Goal: Task Accomplishment & Management: Manage account settings

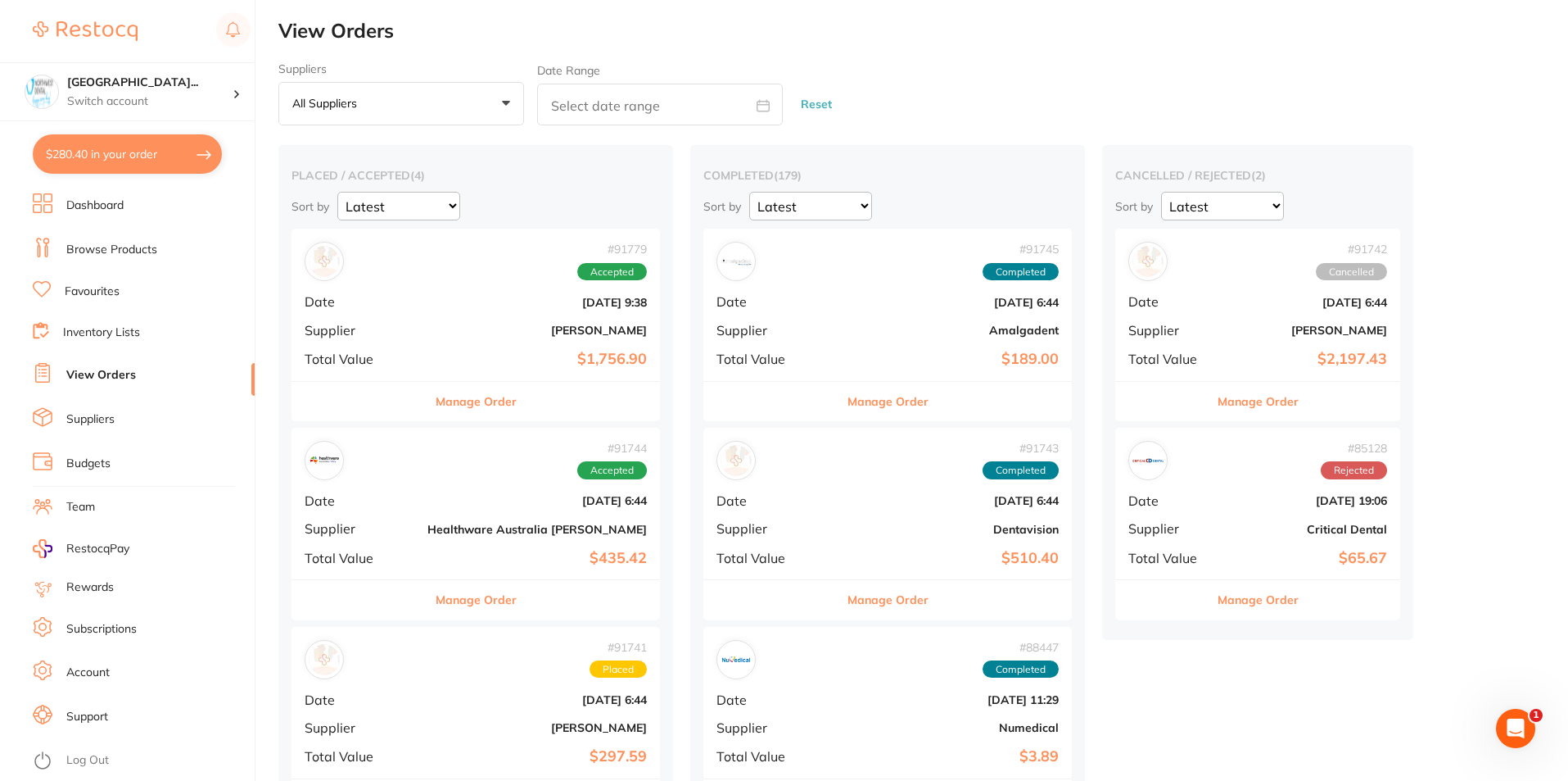
click at [445, 280] on div "# 91779 Accepted" at bounding box center [476, 261] width 342 height 39
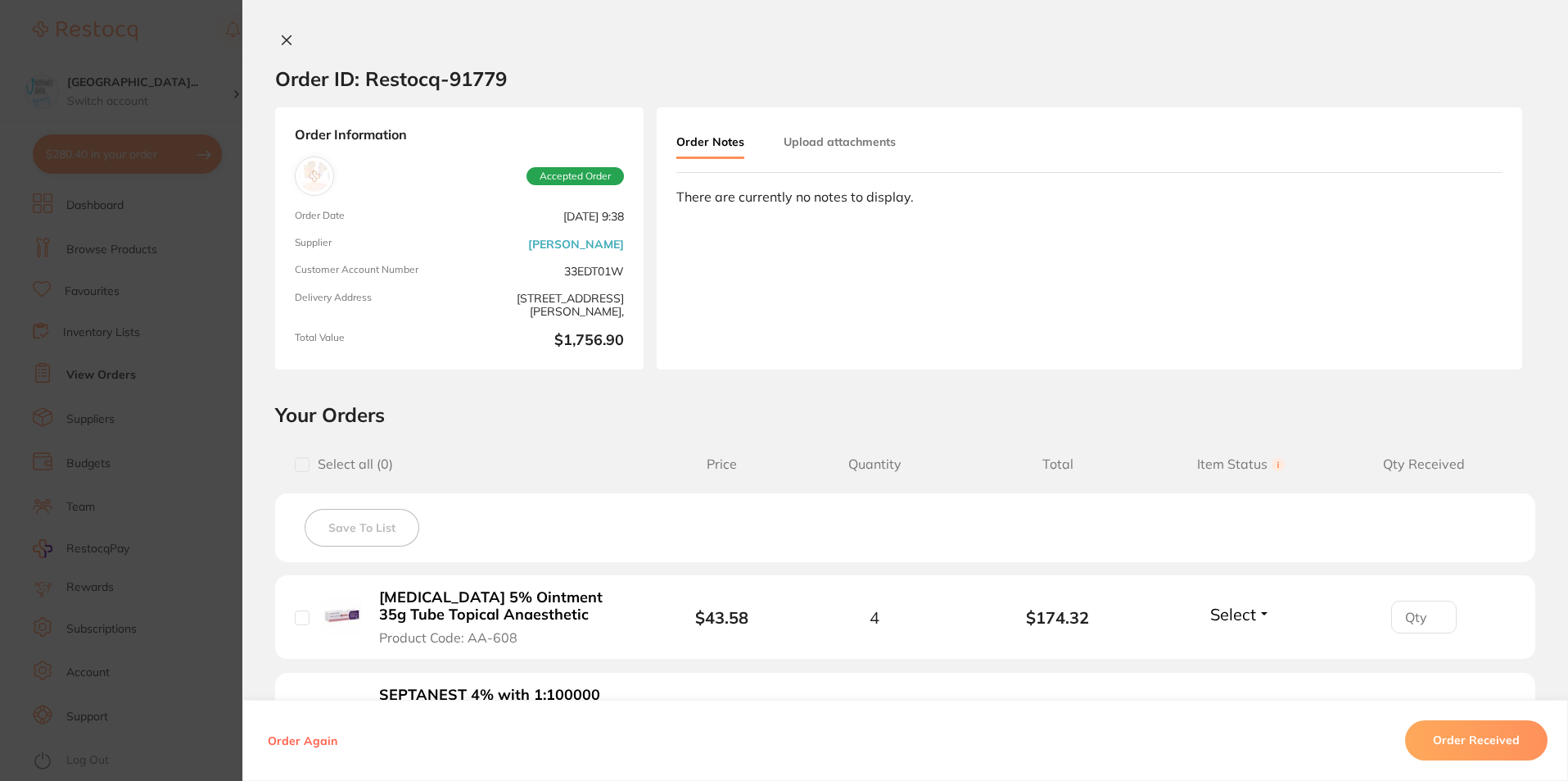
click at [1501, 740] on button "Order Received" at bounding box center [1477, 741] width 142 height 39
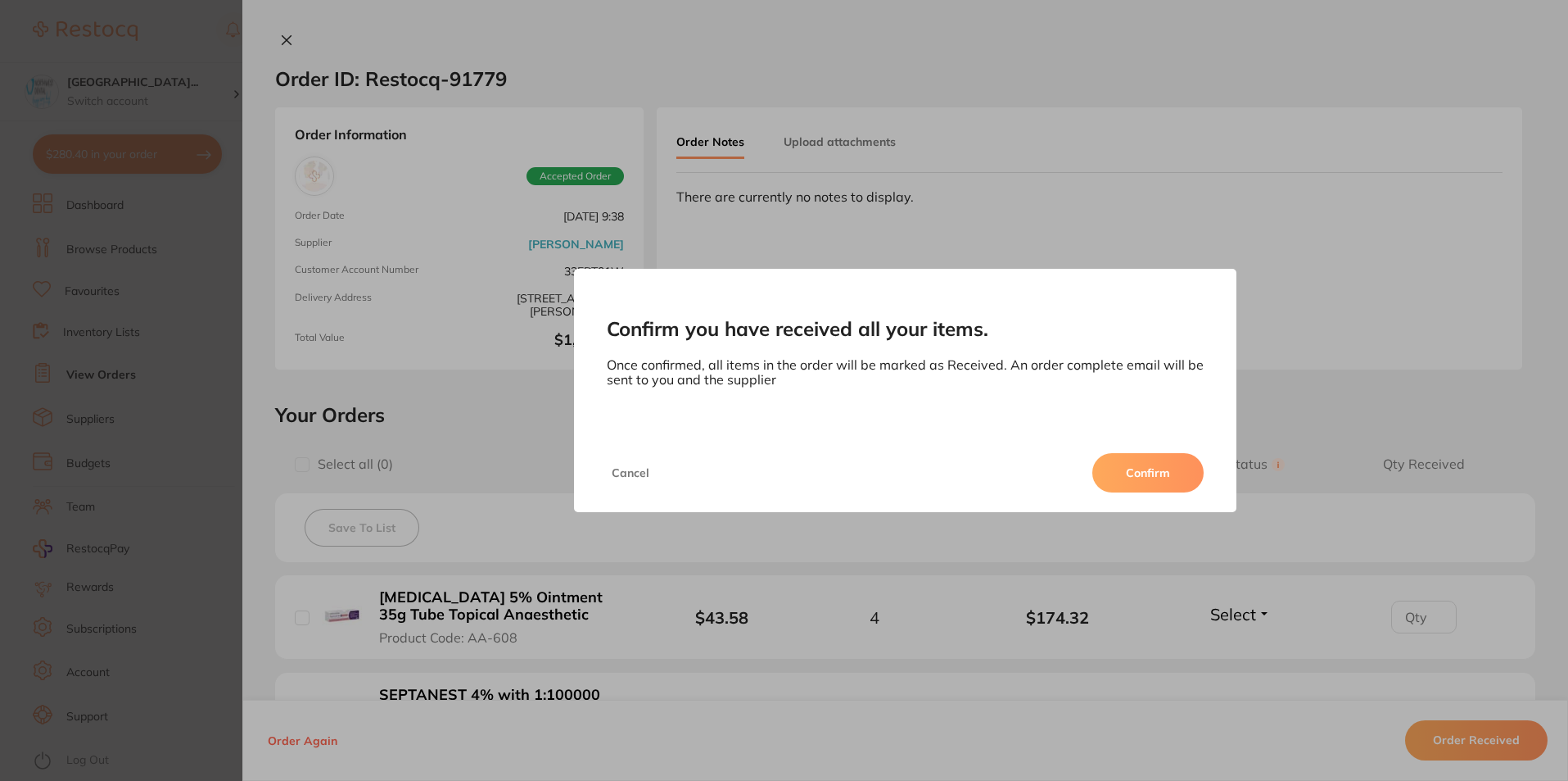
click at [1142, 469] on button "Confirm" at bounding box center [1148, 472] width 112 height 39
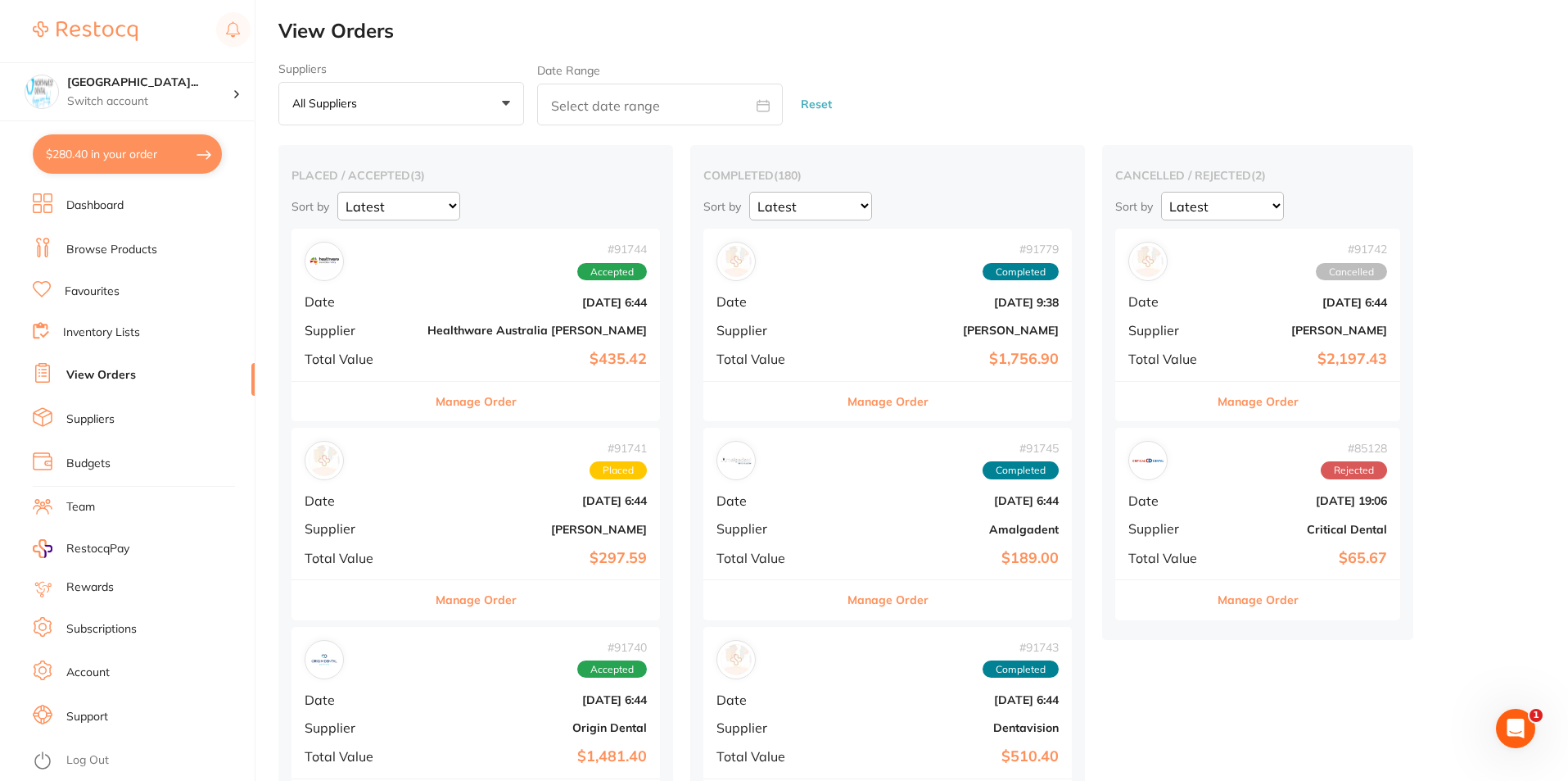
click at [536, 370] on div "# 91744 Accepted Date [DATE] 6:44 Supplier Healthware [GEOGRAPHIC_DATA] [PERSON…" at bounding box center [475, 305] width 368 height 152
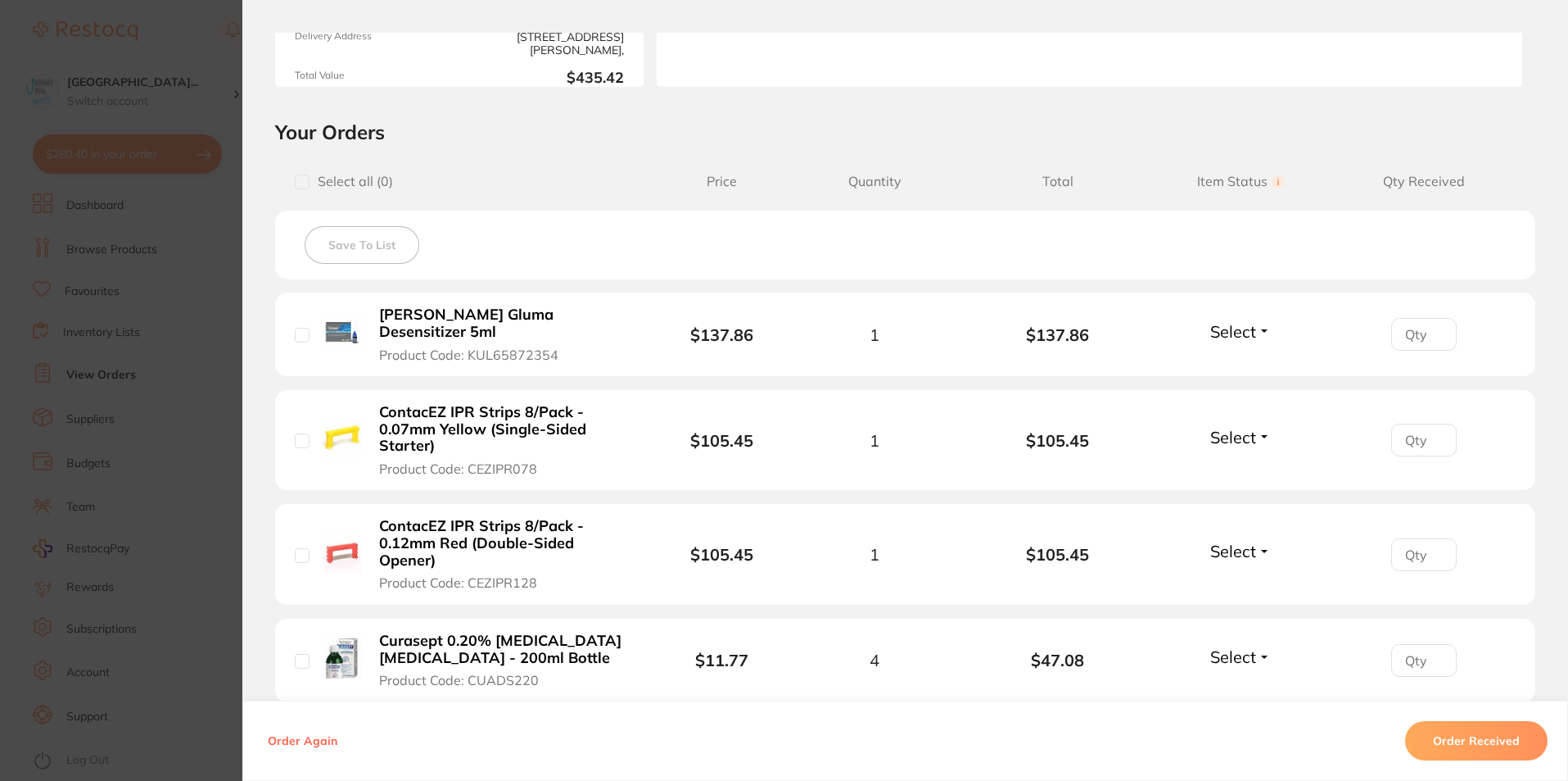
scroll to position [328, 0]
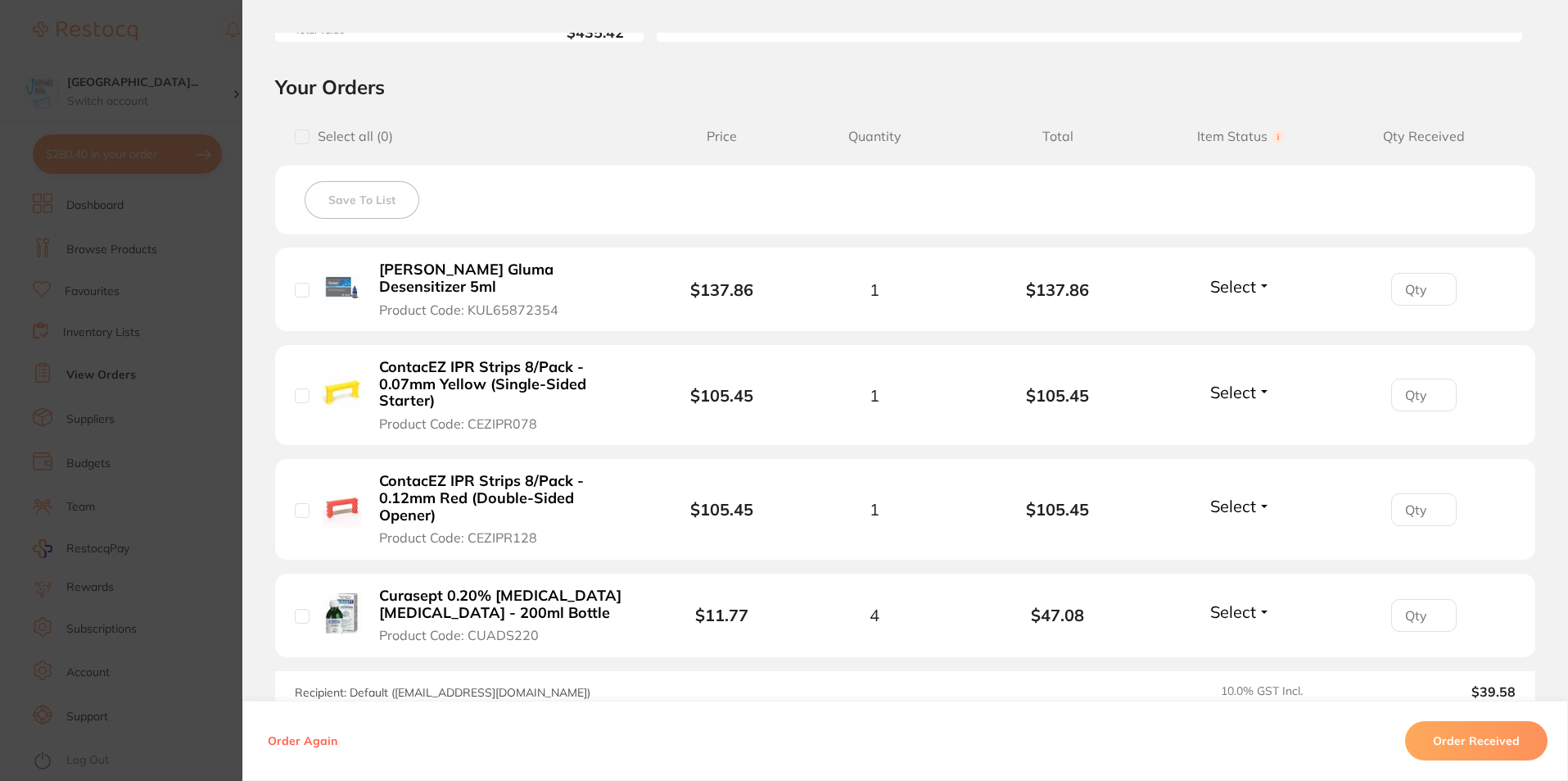
click at [1472, 741] on button "Order Received" at bounding box center [1477, 741] width 142 height 39
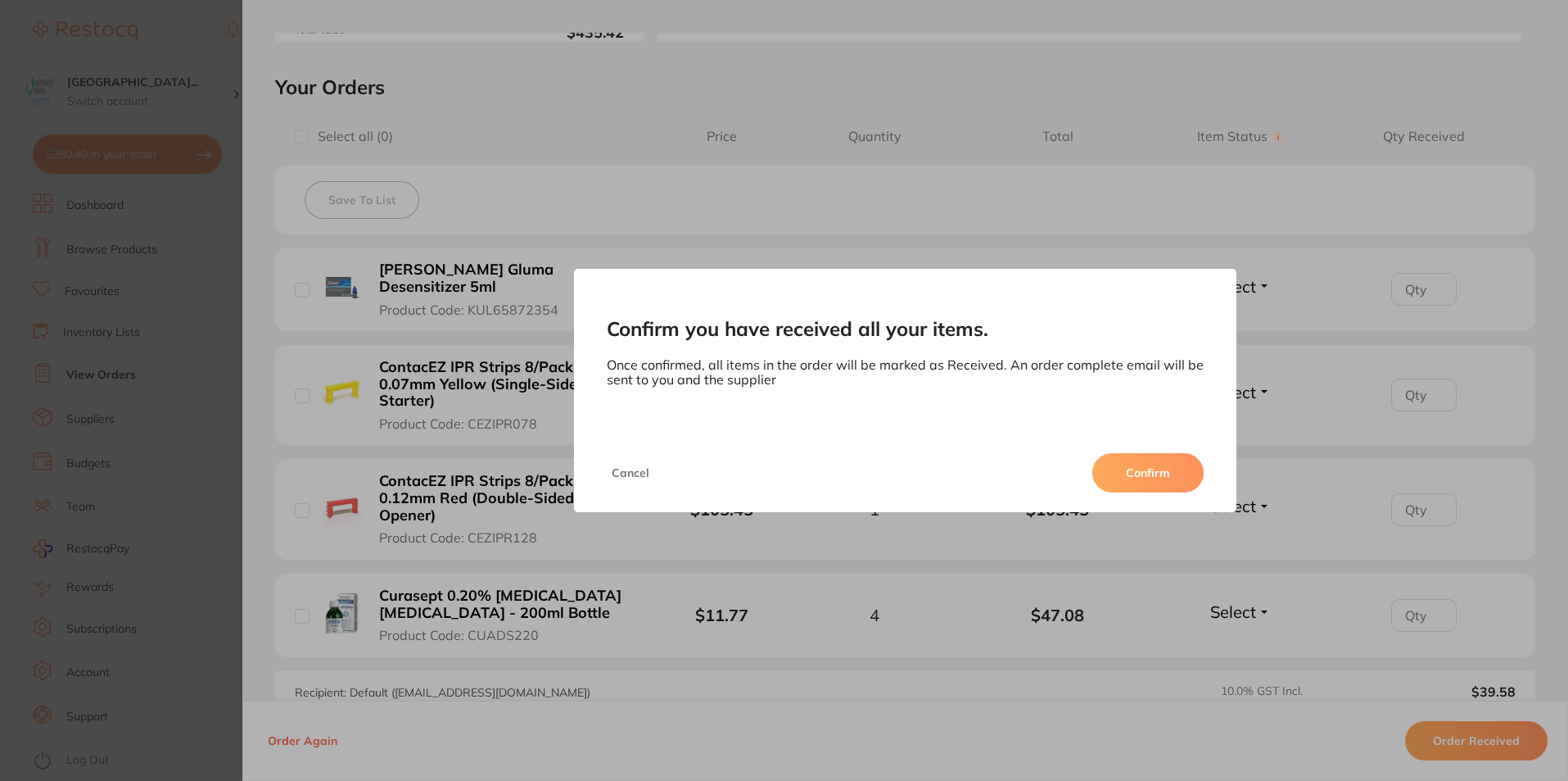
drag, startPoint x: 1120, startPoint y: 471, endPoint x: 1034, endPoint y: 479, distance: 86.4
click at [1121, 471] on button "Confirm" at bounding box center [1148, 472] width 112 height 39
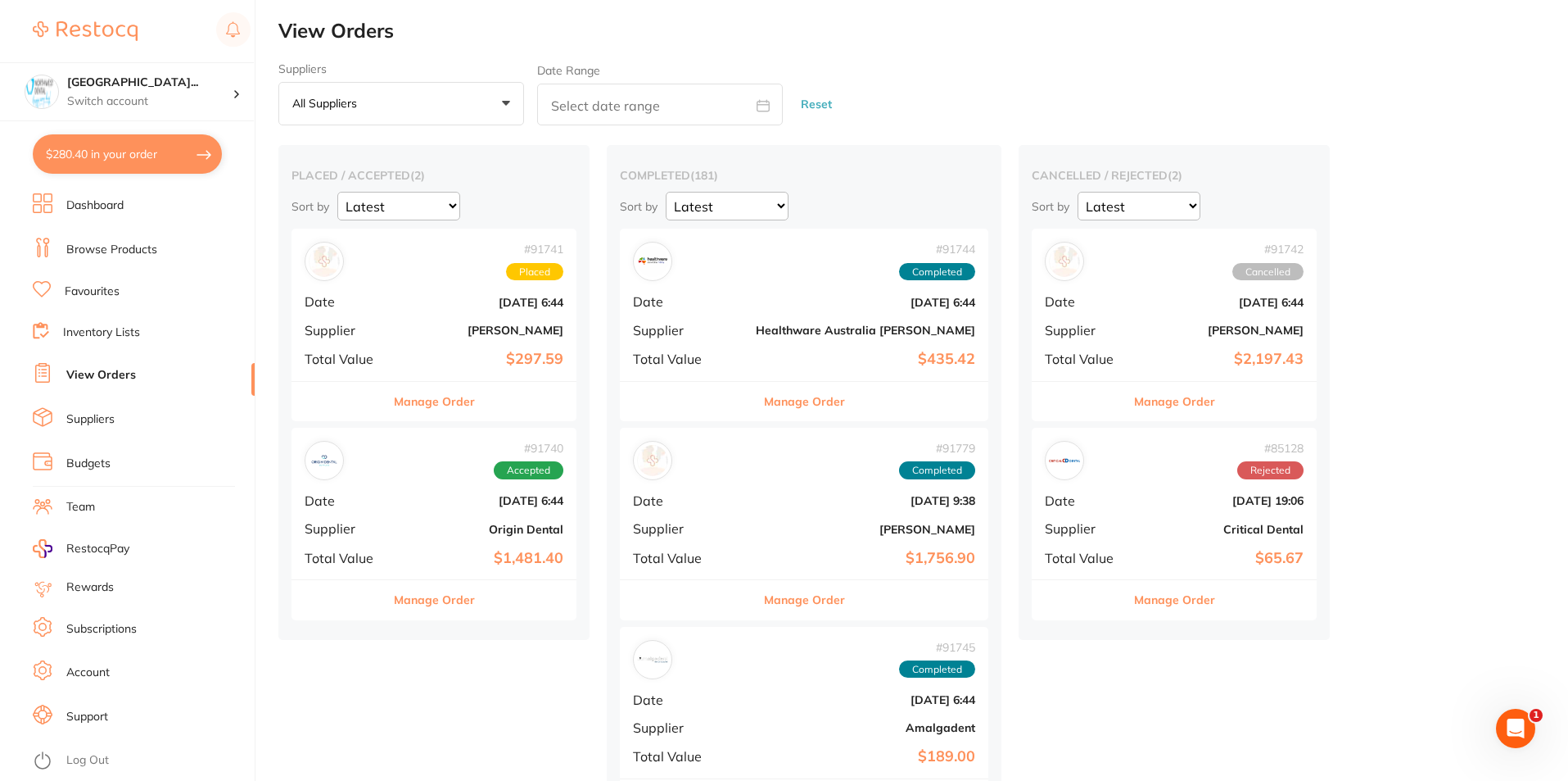
click at [506, 306] on b "[DATE] 6:44" at bounding box center [482, 303] width 163 height 13
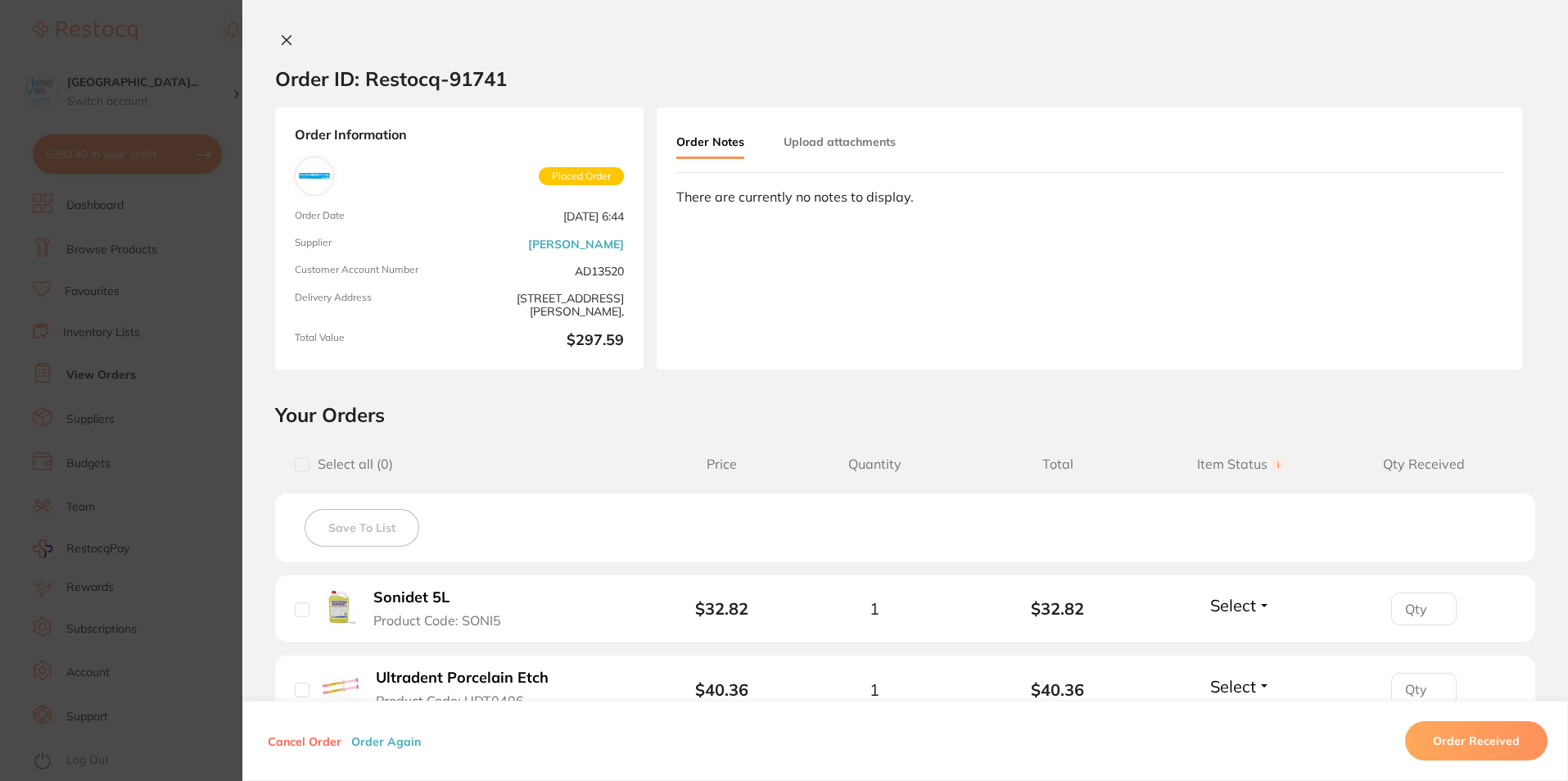
click at [1496, 746] on button "Order Received" at bounding box center [1477, 741] width 142 height 39
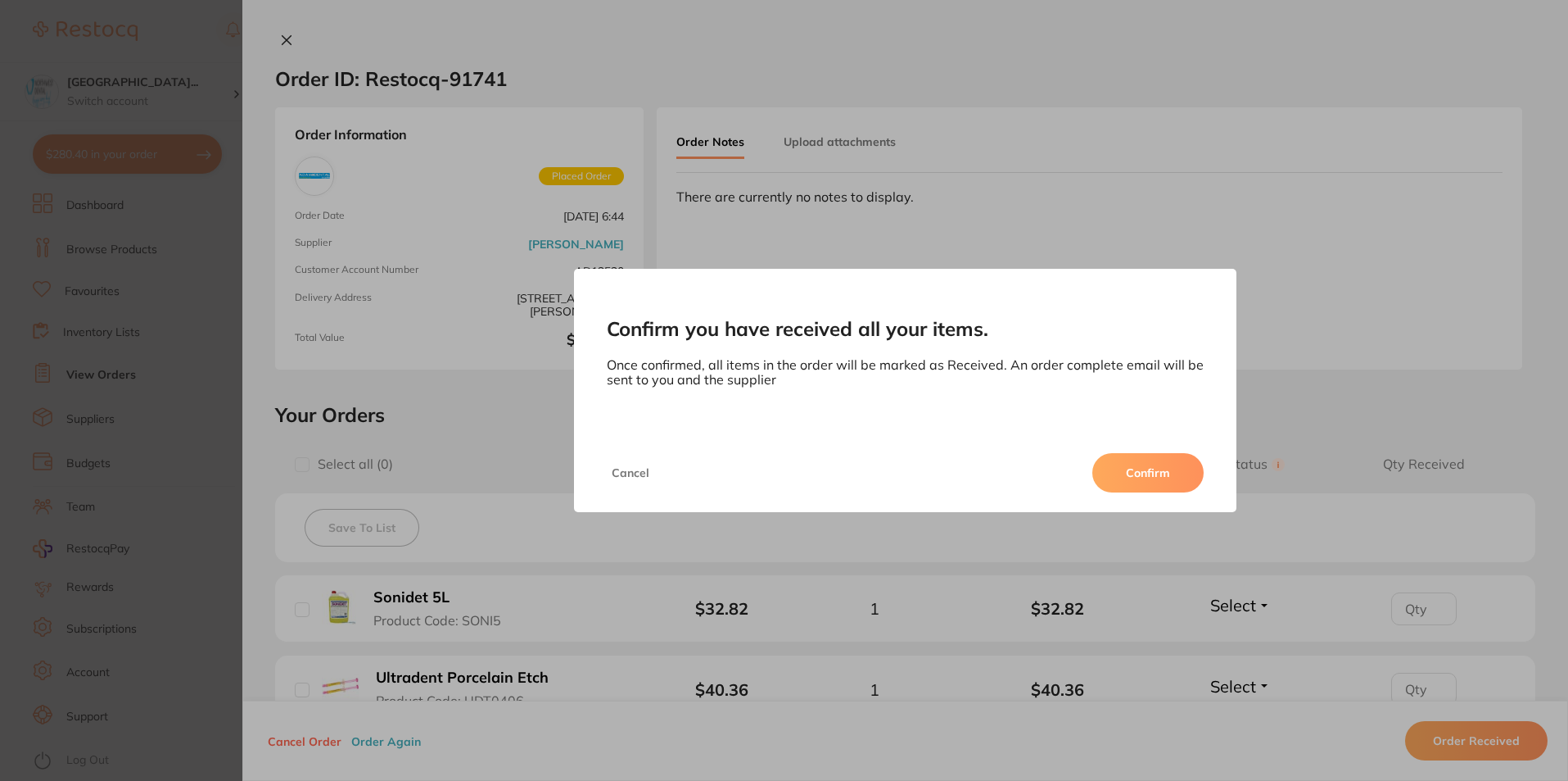
click at [1116, 482] on button "Confirm" at bounding box center [1148, 472] width 112 height 39
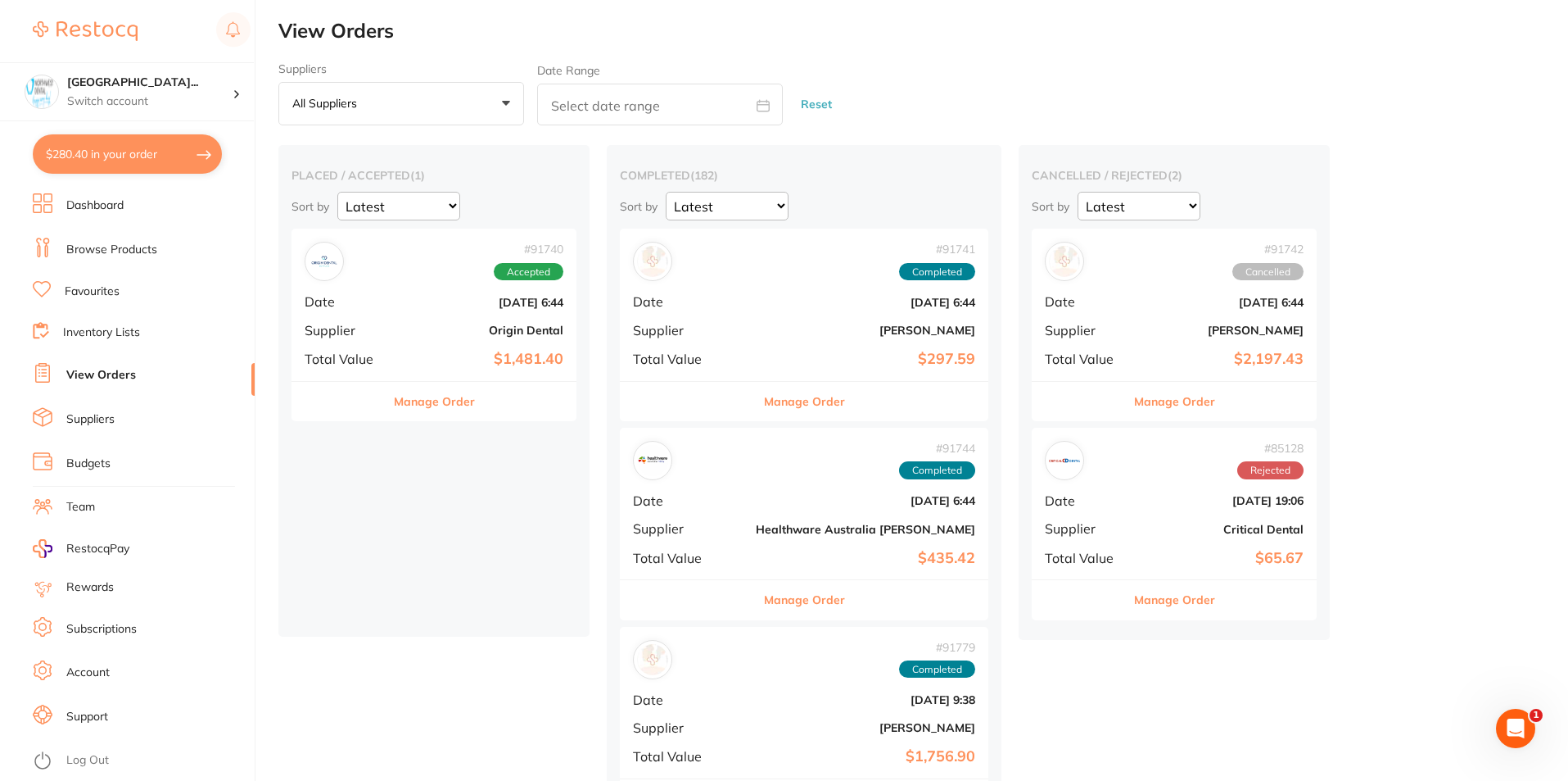
click at [406, 315] on div "# 91740 Accepted Date [DATE] 6:44 Supplier Origin Dental Total Value $1,481.40" at bounding box center [434, 305] width 285 height 152
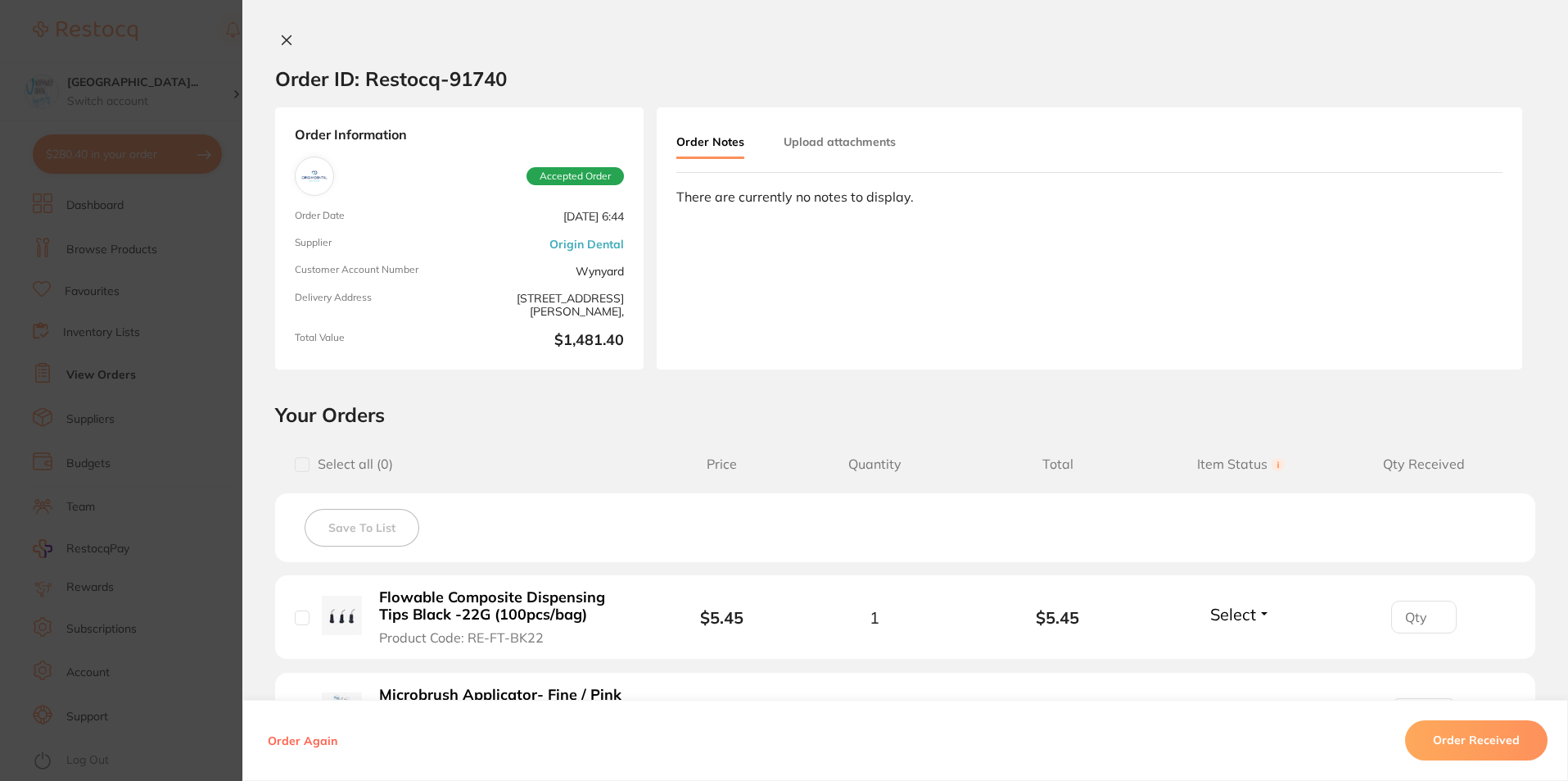
click at [1464, 726] on button "Order Received" at bounding box center [1477, 741] width 142 height 39
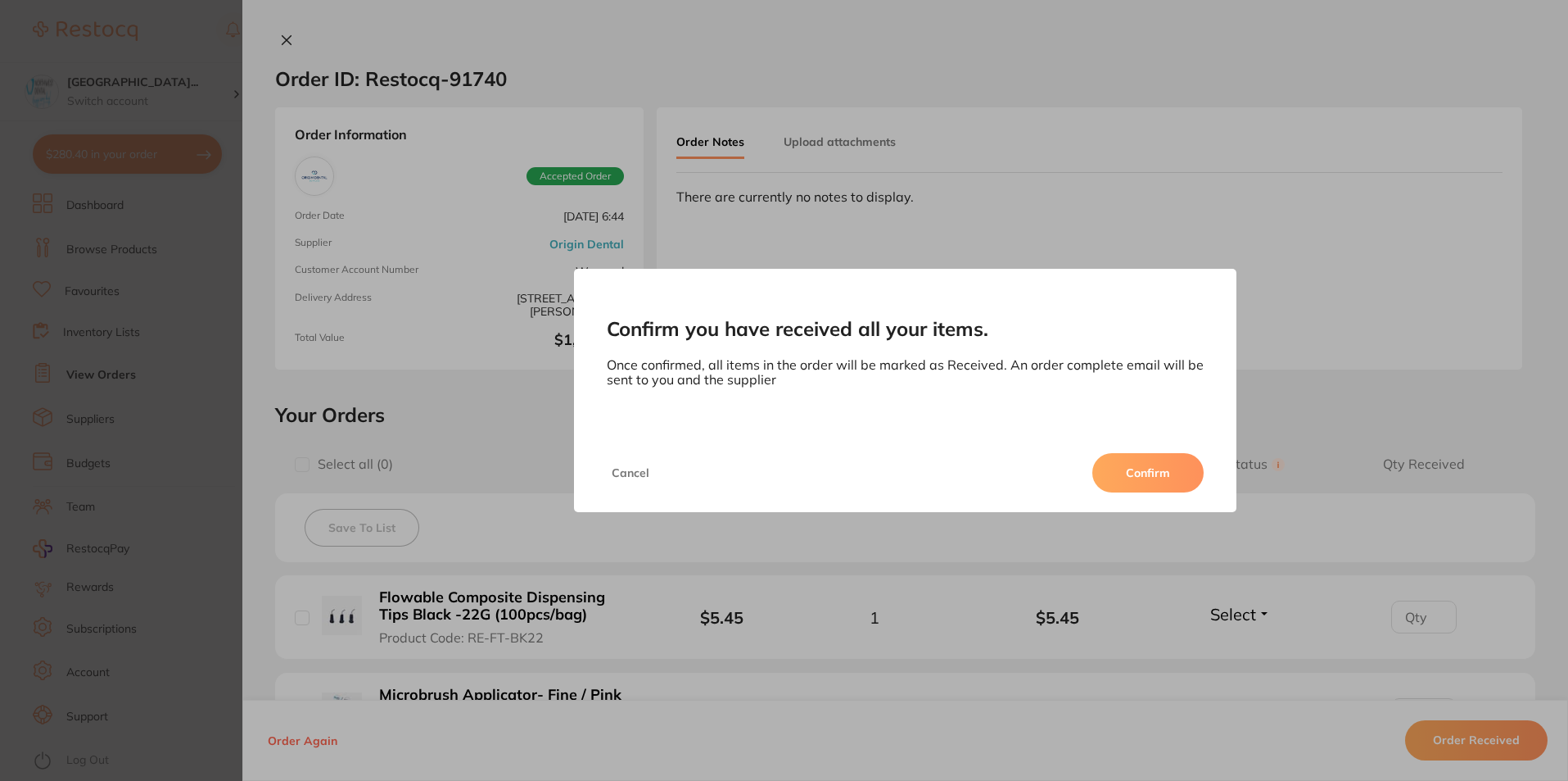
click at [1152, 478] on button "Confirm" at bounding box center [1148, 472] width 112 height 39
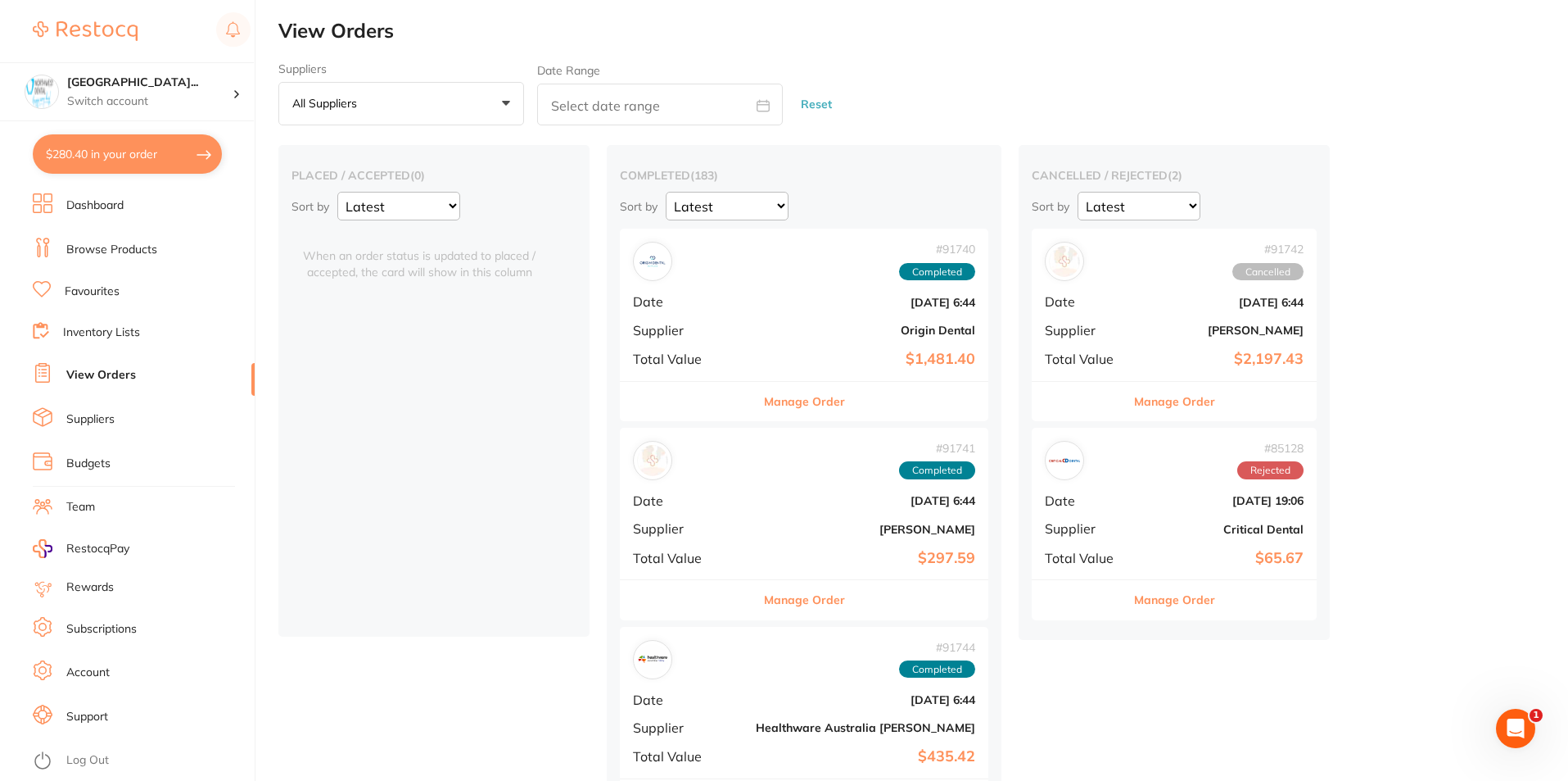
click at [144, 145] on button "$280.40 in your order" at bounding box center [127, 154] width 189 height 39
checkbox input "true"
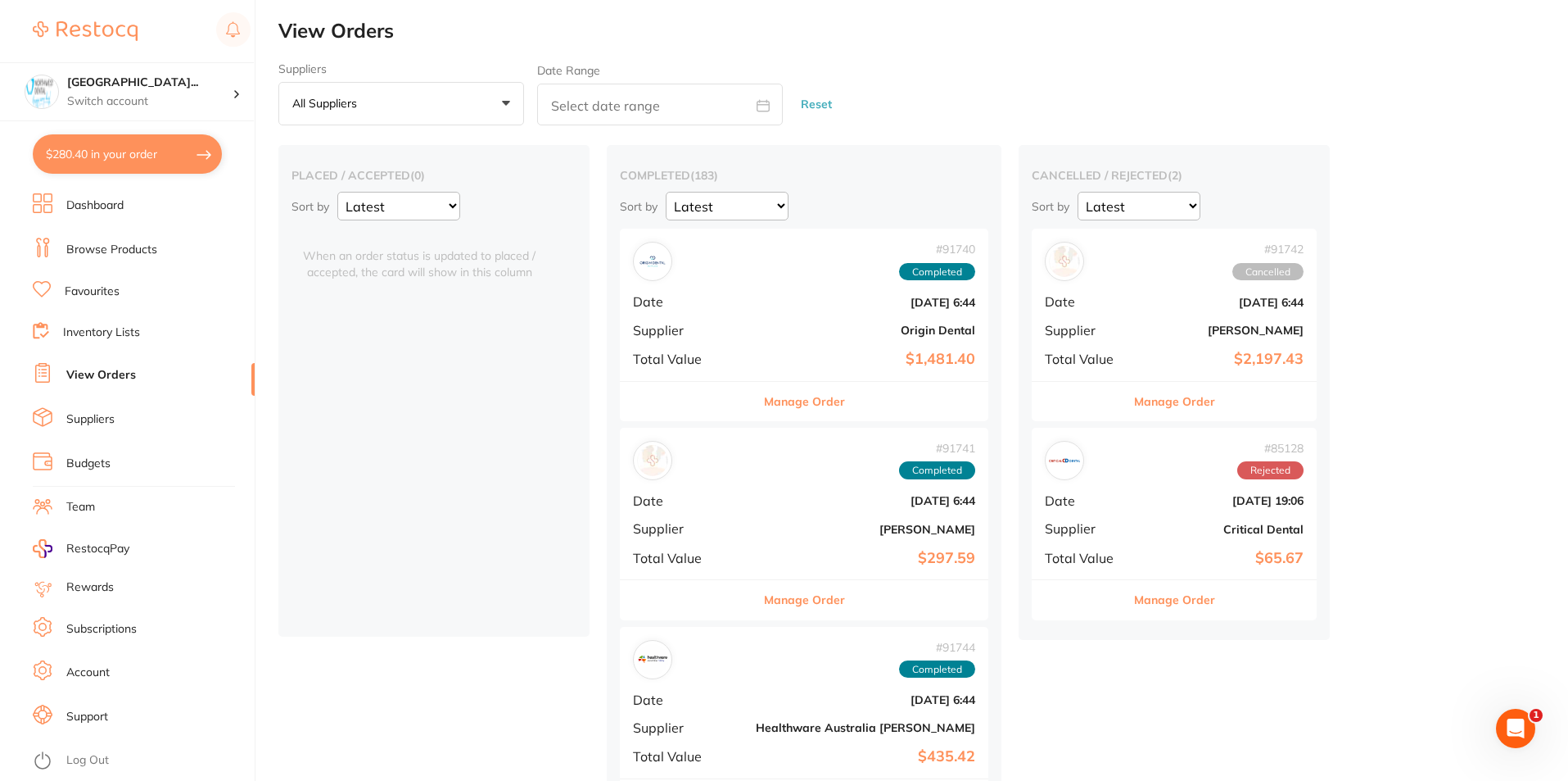
checkbox input "true"
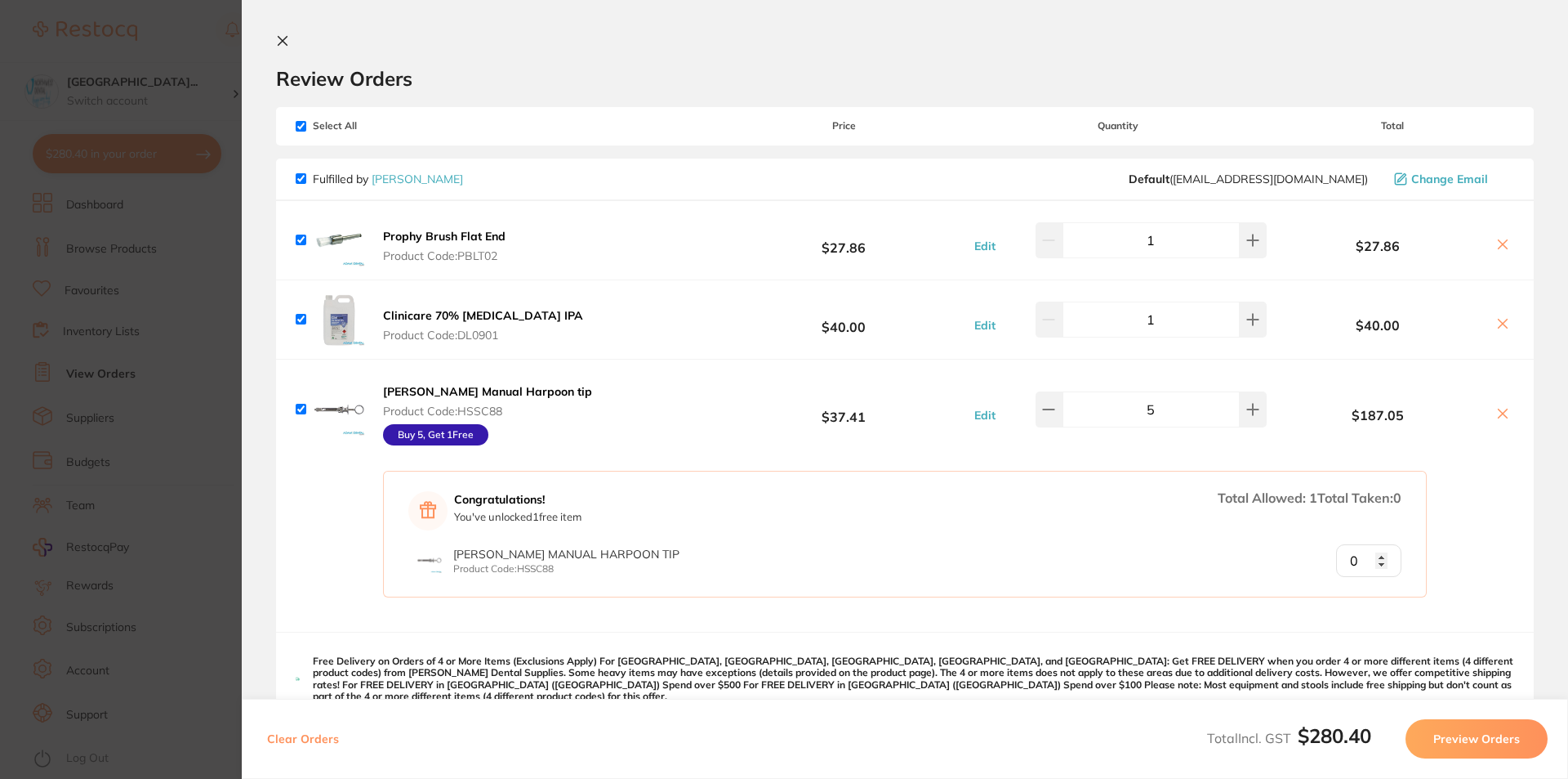
click at [283, 35] on icon at bounding box center [283, 41] width 13 height 13
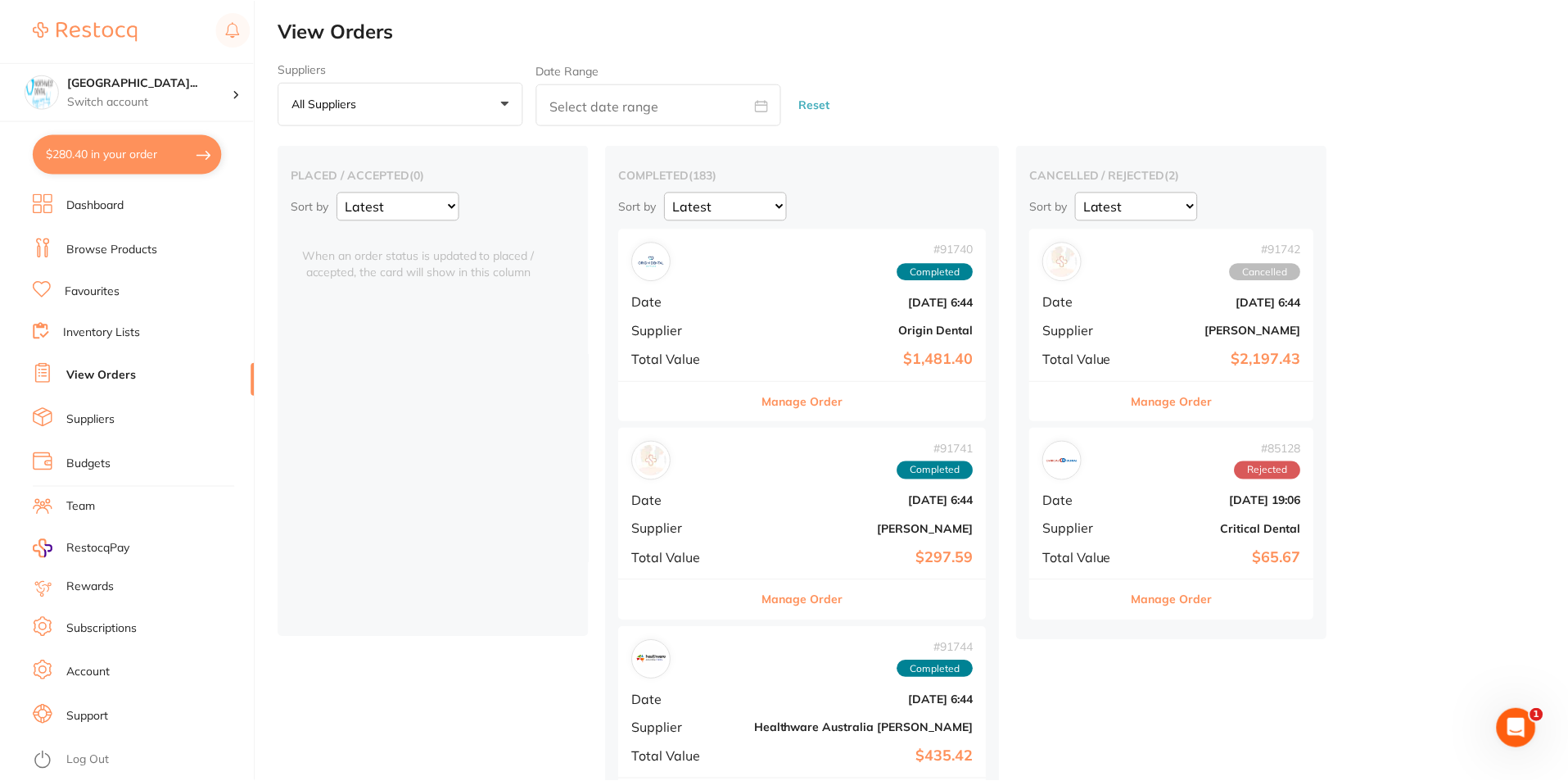
scroll to position [9, 0]
